Goal: Task Accomplishment & Management: Manage account settings

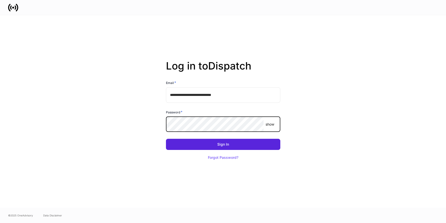
click at [268, 124] on p "show" at bounding box center [270, 124] width 9 height 5
click at [166, 139] on button "Sign In" at bounding box center [223, 144] width 114 height 11
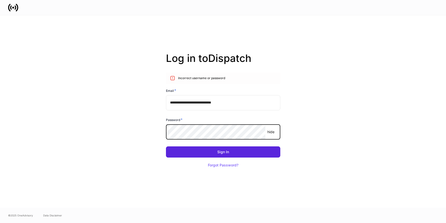
click at [322, 160] on div "**********" at bounding box center [223, 111] width 272 height 193
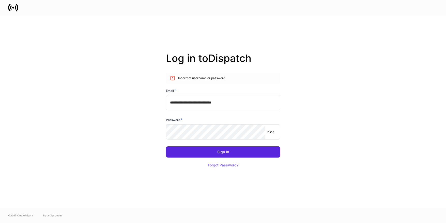
click at [237, 100] on input "**********" at bounding box center [223, 102] width 114 height 15
click at [223, 164] on div "Forgot Password?" at bounding box center [223, 166] width 30 height 4
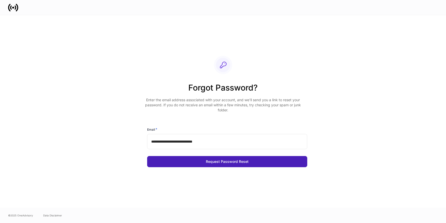
click at [222, 161] on div "Request Password Reset" at bounding box center [227, 162] width 43 height 4
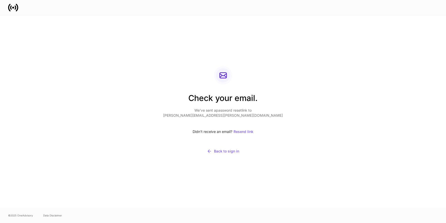
click at [174, 181] on div "Check your email. We’ve sent a password reset link to [PERSON_NAME][EMAIL_ADDRE…" at bounding box center [223, 111] width 272 height 193
click at [441, 38] on div "Check your email. We’ve sent a password reset link to [PERSON_NAME][EMAIL_ADDRE…" at bounding box center [223, 111] width 446 height 193
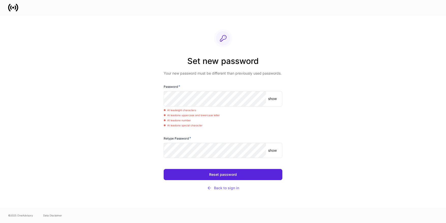
click at [277, 101] on div "show ​" at bounding box center [223, 98] width 119 height 15
click at [269, 98] on p "show" at bounding box center [272, 98] width 9 height 5
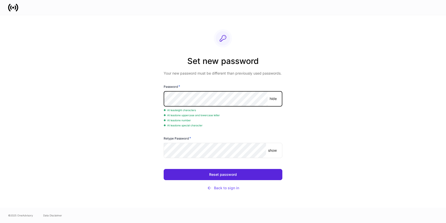
click at [274, 150] on p "show" at bounding box center [272, 150] width 9 height 5
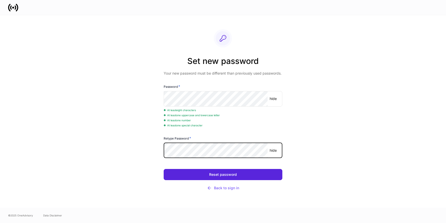
click at [297, 135] on div "Set new password Your new password must be different than previously used passw…" at bounding box center [223, 111] width 272 height 193
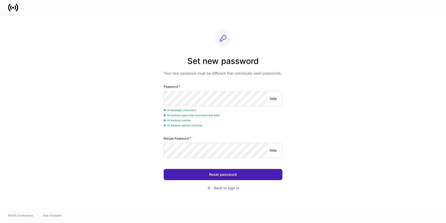
click at [227, 174] on div "Reset password" at bounding box center [223, 175] width 28 height 4
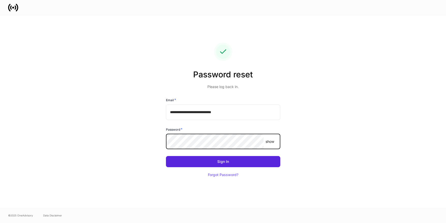
click at [276, 140] on div "show ​" at bounding box center [223, 141] width 114 height 15
click at [270, 141] on p "show" at bounding box center [270, 141] width 9 height 5
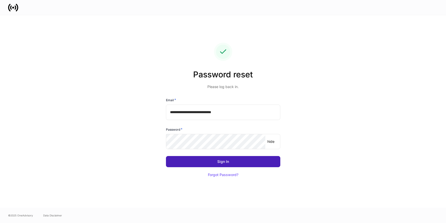
click at [227, 163] on div "Sign In" at bounding box center [223, 162] width 12 height 4
